Goal: Task Accomplishment & Management: Manage account settings

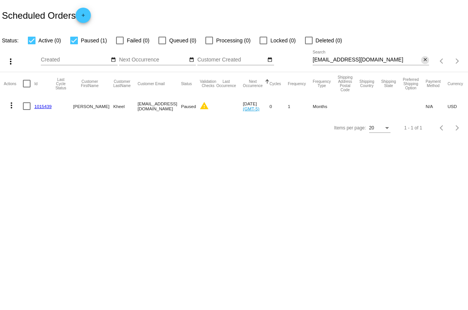
click at [423, 62] on mat-icon "close" at bounding box center [425, 60] width 5 height 6
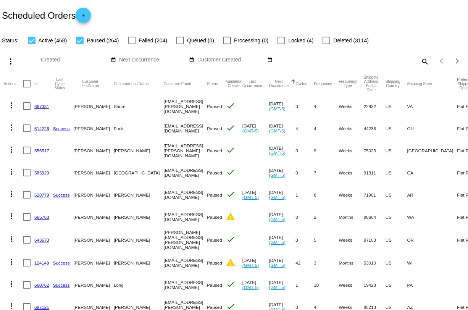
click at [423, 62] on mat-icon "search" at bounding box center [424, 61] width 9 height 12
click at [389, 61] on input "Search" at bounding box center [371, 60] width 116 height 6
paste input "[EMAIL_ADDRESS][DOMAIN_NAME]"
type input "[EMAIL_ADDRESS][DOMAIN_NAME]"
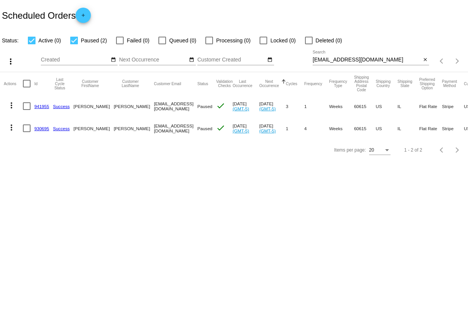
click at [45, 107] on link "941955" at bounding box center [41, 106] width 15 height 5
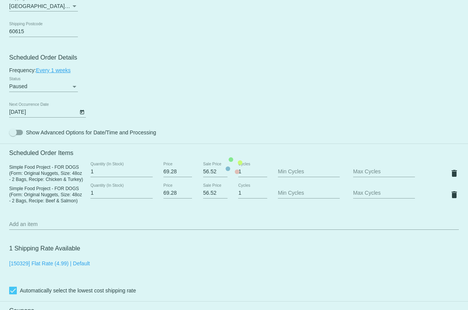
scroll to position [389, 0]
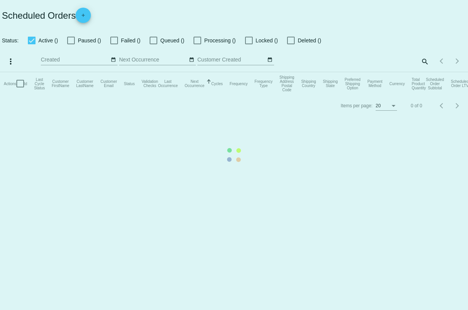
checkbox input "true"
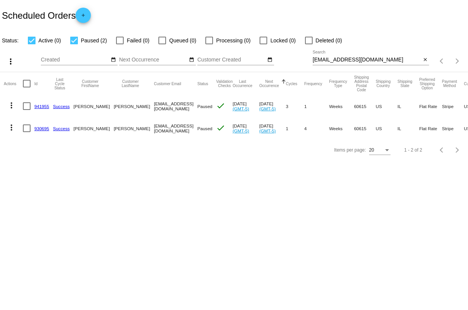
click at [42, 128] on link "930695" at bounding box center [41, 128] width 15 height 5
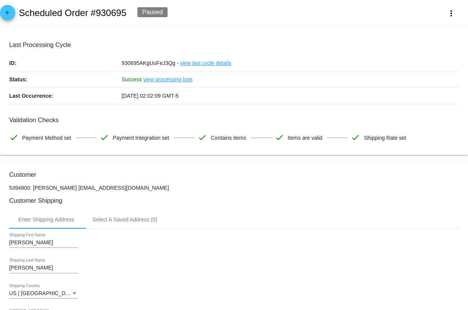
click at [6, 13] on mat-icon "arrow_back" at bounding box center [7, 14] width 9 height 9
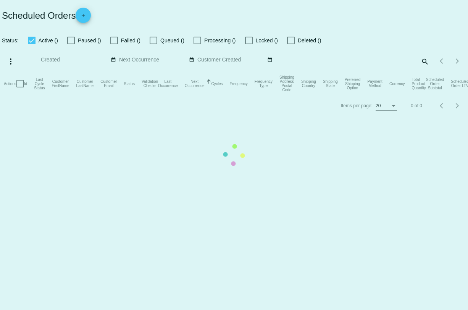
checkbox input "true"
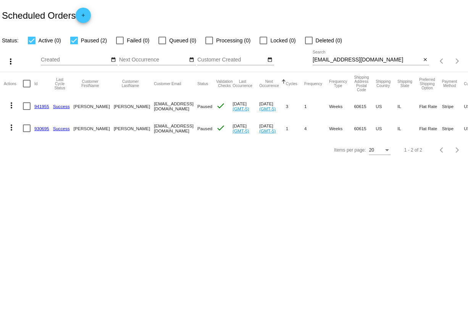
click at [41, 128] on link "930695" at bounding box center [41, 128] width 15 height 5
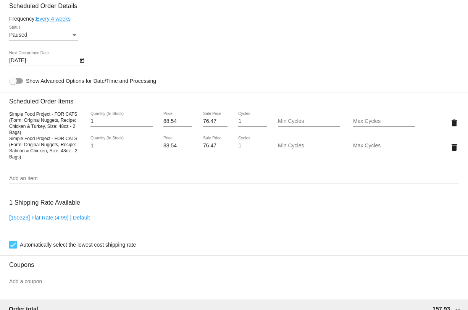
scroll to position [441, 0]
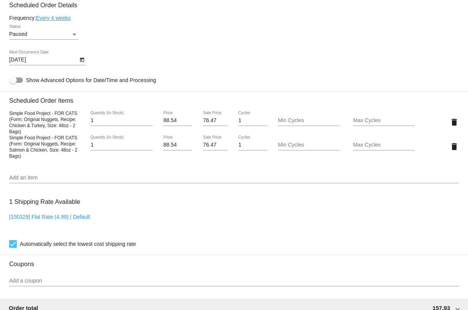
click at [111, 181] on div "Add an item" at bounding box center [234, 175] width 450 height 15
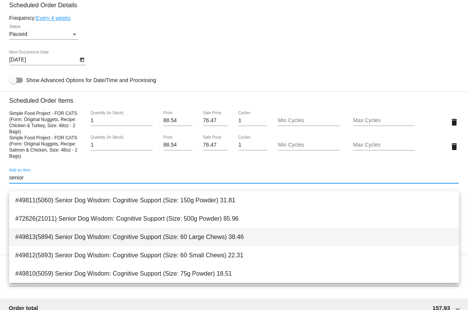
type input "senior"
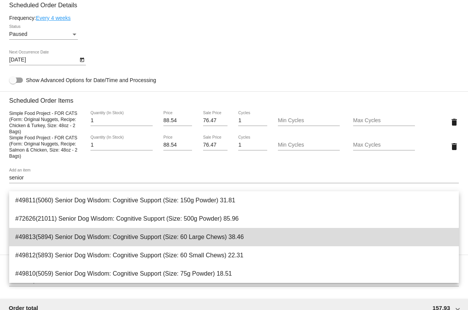
click at [174, 228] on span "#49813(5894) Senior Dog Wisdom: Cognitive Support (Size: 60 Large Chews) 38.46" at bounding box center [234, 237] width 438 height 18
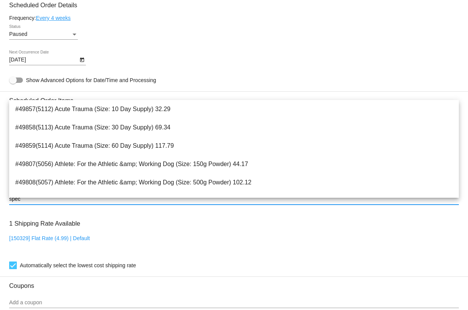
click at [286, 9] on h3 "Scheduled Order Details" at bounding box center [234, 5] width 450 height 7
click at [52, 202] on input "spec" at bounding box center [234, 199] width 450 height 6
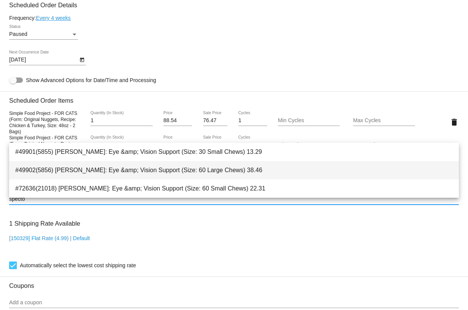
type input "specto"
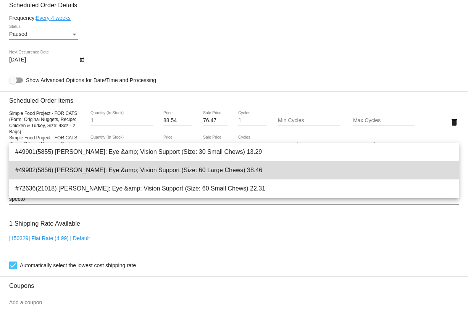
click at [93, 174] on span "#49902(5856) Spector: Eye &amp; Vision Support (Size: 60 Large Chews) 38.46" at bounding box center [234, 170] width 438 height 18
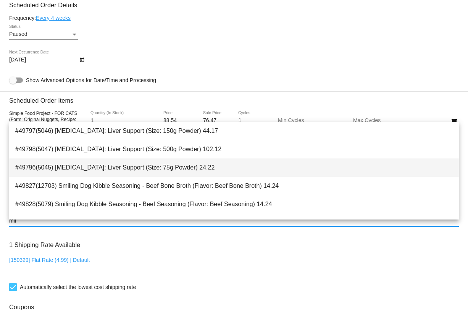
type input "mil"
click at [211, 162] on span "#49796(5045) Milk Thistle: Liver Support (Size: 75g Powder) 24.22" at bounding box center [234, 167] width 438 height 18
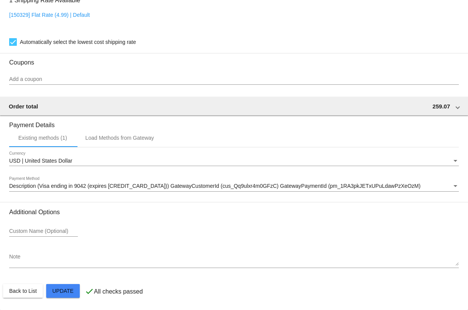
scroll to position [718, 0]
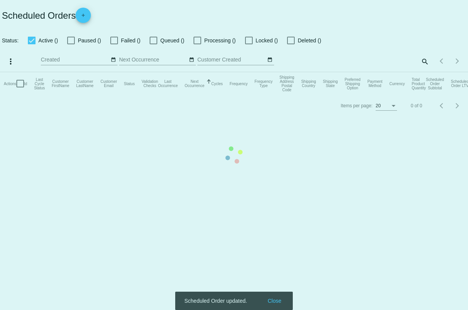
checkbox input "true"
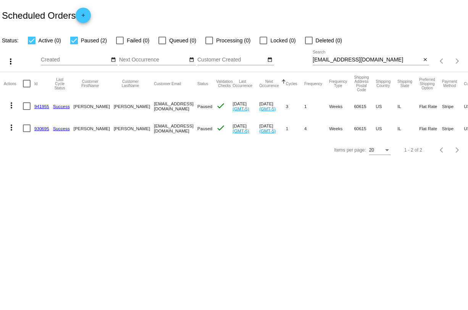
click at [42, 106] on link "941955" at bounding box center [41, 106] width 15 height 5
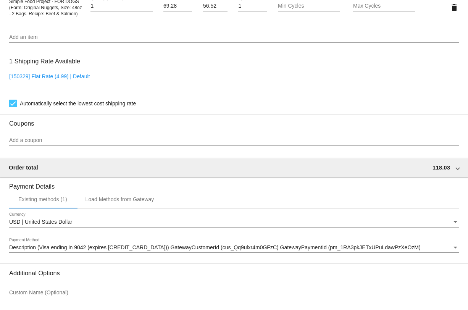
scroll to position [644, 0]
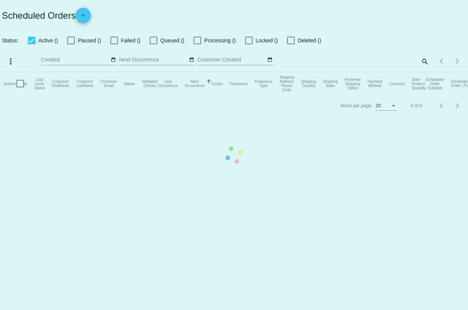
checkbox input "true"
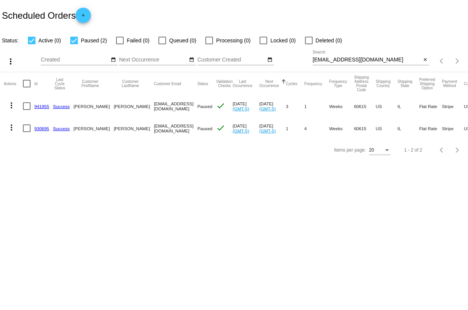
click at [37, 128] on link "930695" at bounding box center [41, 128] width 15 height 5
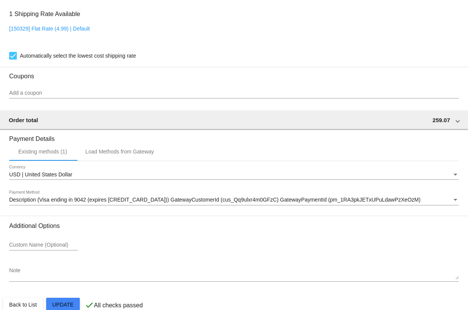
scroll to position [694, 0]
click at [250, 202] on span "Description (Visa ending in 9042 (expires 12/27)) GatewayCustomerId (cus_Qq9ulx…" at bounding box center [215, 199] width 412 height 6
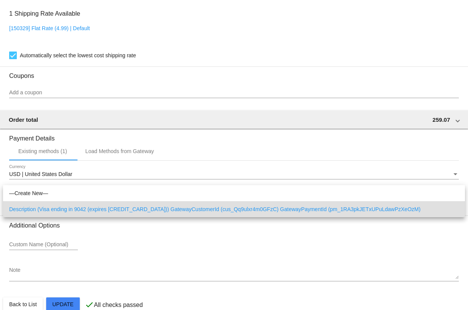
click at [249, 242] on div at bounding box center [234, 155] width 468 height 310
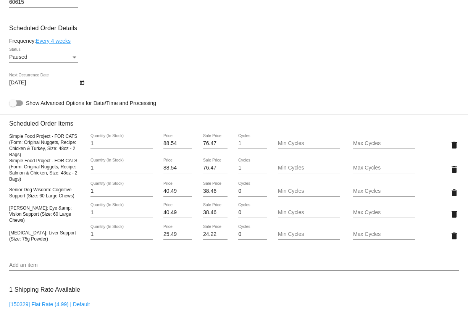
scroll to position [718, 0]
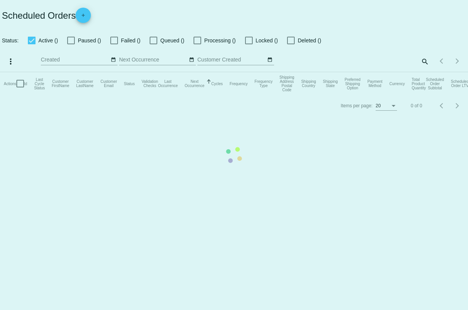
checkbox input "true"
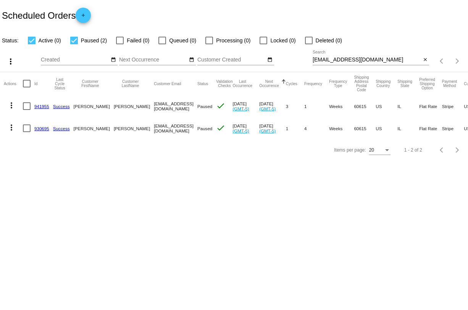
click at [40, 129] on link "930695" at bounding box center [41, 128] width 15 height 5
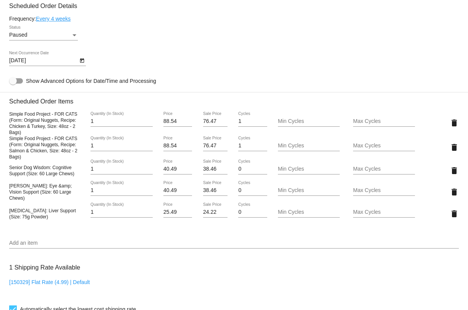
scroll to position [436, 0]
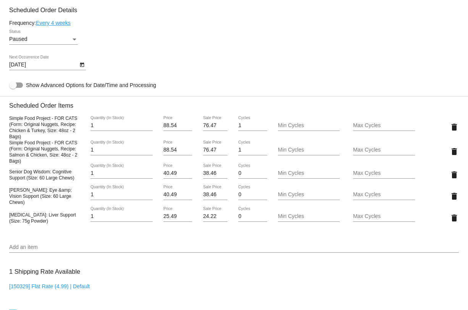
click at [34, 250] on input "Add an item" at bounding box center [234, 247] width 450 height 6
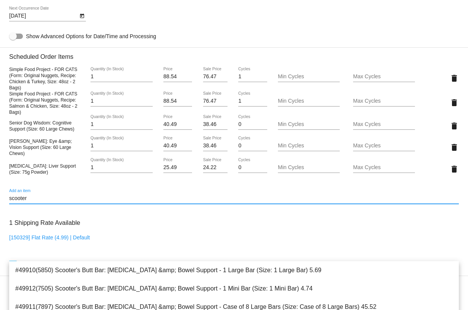
scroll to position [480, 0]
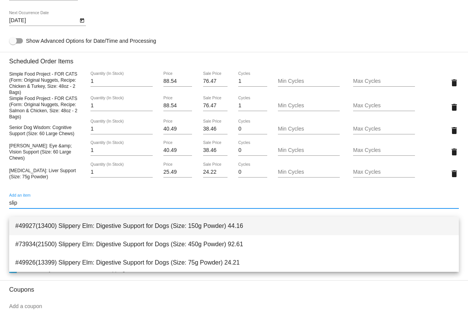
type input "slip"
click at [74, 232] on span "#49927(13400) Slippery Elm: Digestive Support for Dogs (Size: 150g Powder) 44.16" at bounding box center [234, 226] width 438 height 18
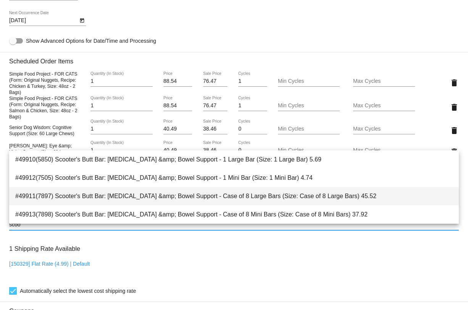
type input "scoo"
click at [77, 194] on span "#49911(7897) Scooter's Butt Bar: Anal Gland &amp; Bowel Support - Case of 8 Lar…" at bounding box center [234, 196] width 438 height 18
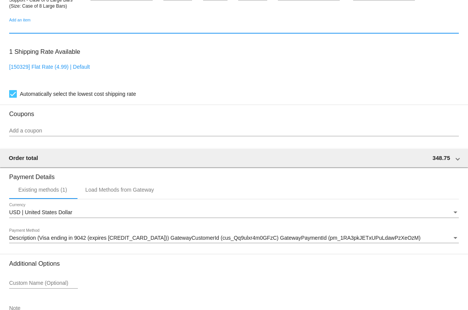
scroll to position [765, 0]
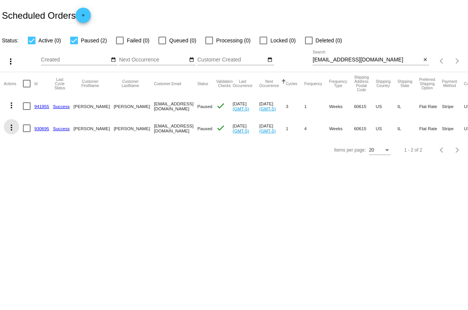
click at [11, 132] on mat-icon "more_vert" at bounding box center [11, 127] width 9 height 9
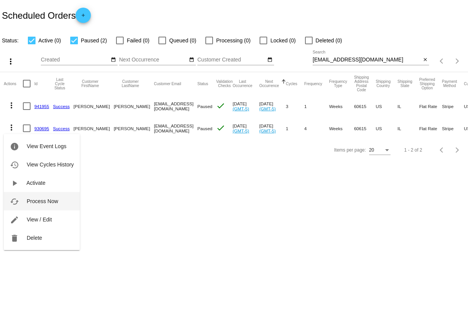
click at [55, 196] on button "cached Process Now" at bounding box center [42, 201] width 76 height 18
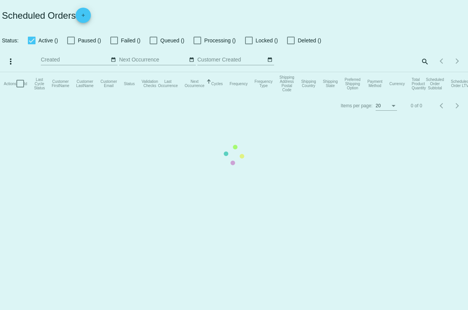
checkbox input "true"
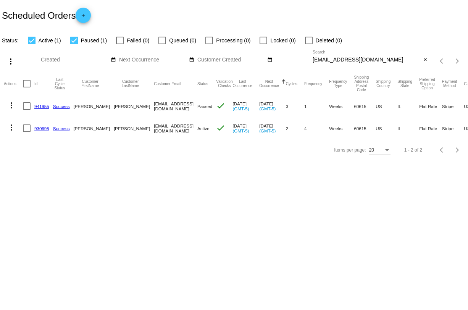
click at [11, 129] on mat-icon "more_vert" at bounding box center [11, 127] width 9 height 9
click at [123, 181] on div at bounding box center [234, 155] width 468 height 310
click at [42, 129] on link "930695" at bounding box center [41, 128] width 15 height 5
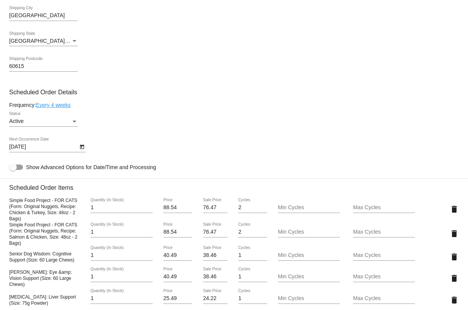
scroll to position [357, 0]
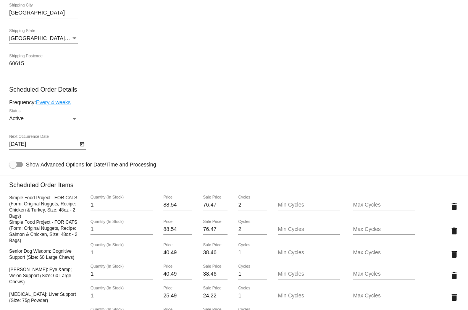
click at [69, 122] on div "Active" at bounding box center [40, 119] width 62 height 6
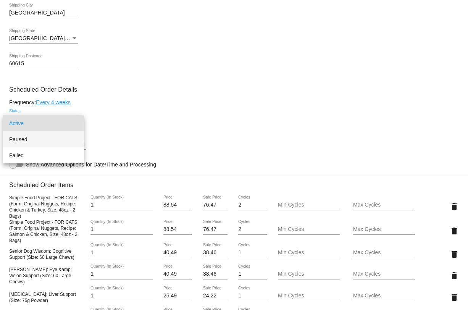
click at [66, 142] on span "Paused" at bounding box center [43, 139] width 69 height 16
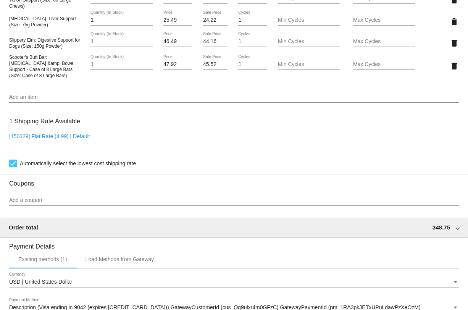
scroll to position [765, 0]
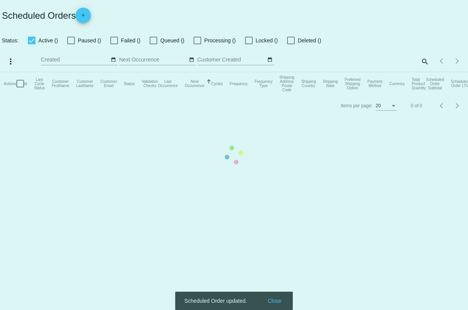
checkbox input "true"
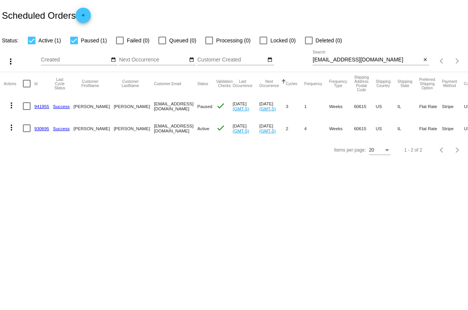
click at [39, 128] on link "930695" at bounding box center [41, 128] width 15 height 5
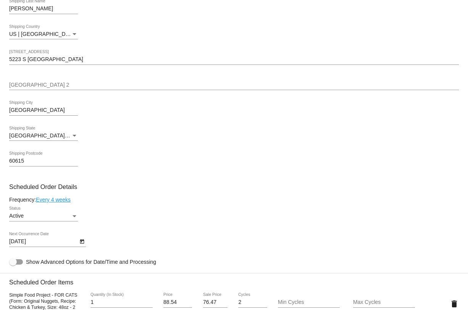
scroll to position [269, 0]
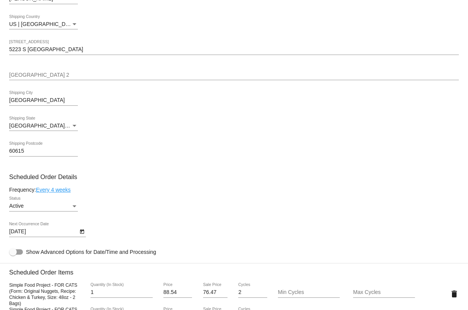
click at [65, 208] on div "Active" at bounding box center [40, 206] width 62 height 6
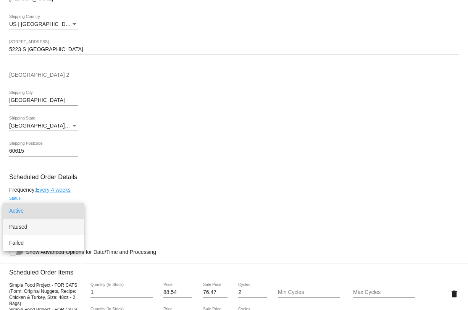
click at [55, 231] on span "Paused" at bounding box center [43, 227] width 69 height 16
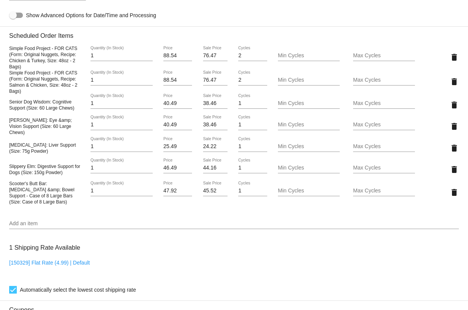
scroll to position [765, 0]
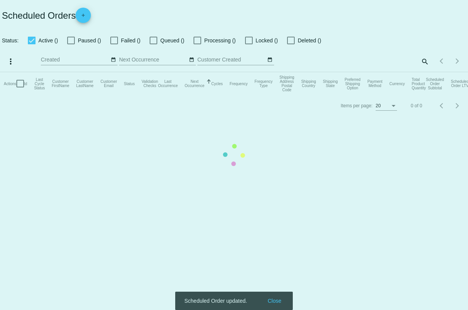
checkbox input "true"
